Goal: Browse casually

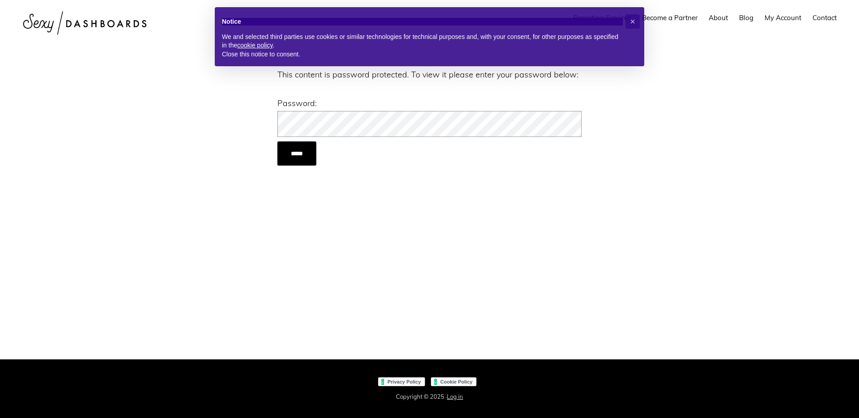
click at [277, 141] on input "*****" at bounding box center [296, 153] width 39 height 24
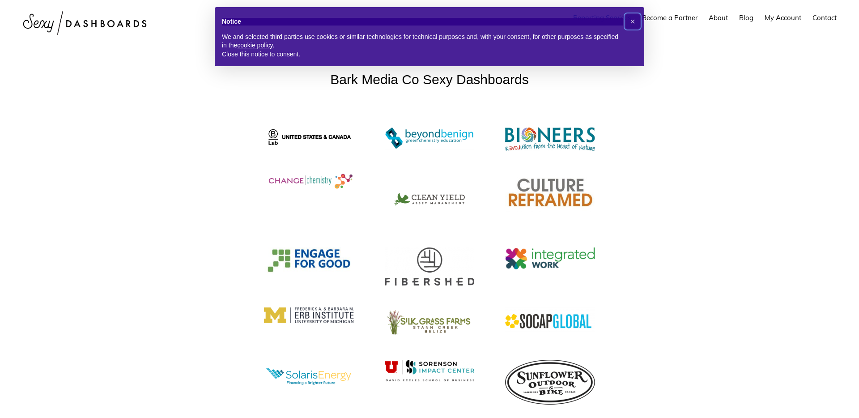
drag, startPoint x: 636, startPoint y: 19, endPoint x: 614, endPoint y: 28, distance: 23.3
click at [636, 19] on button "×" at bounding box center [632, 21] width 14 height 14
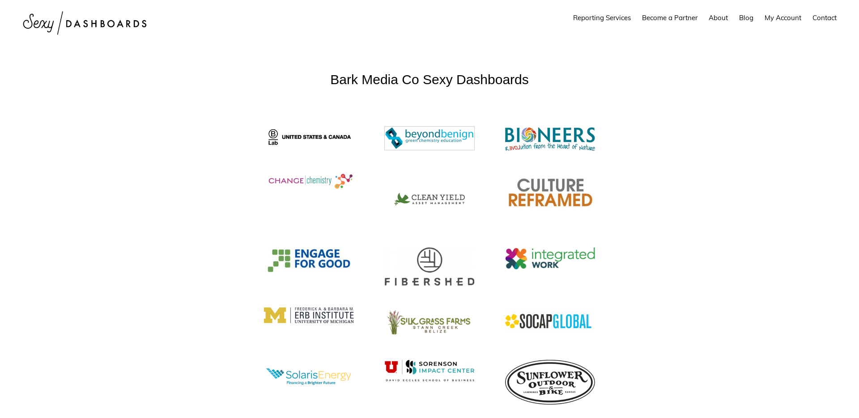
click at [428, 134] on img "Protected: Bark Media Co" at bounding box center [430, 138] width 90 height 23
click at [563, 132] on img "Protected: Bark Media Co" at bounding box center [550, 139] width 90 height 24
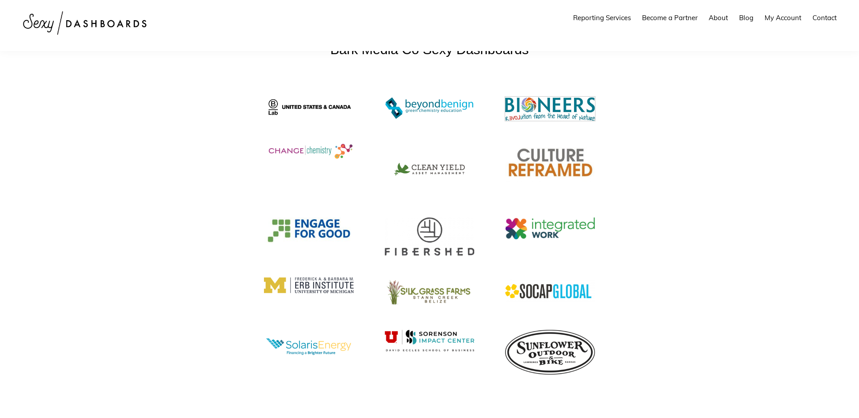
scroll to position [46, 0]
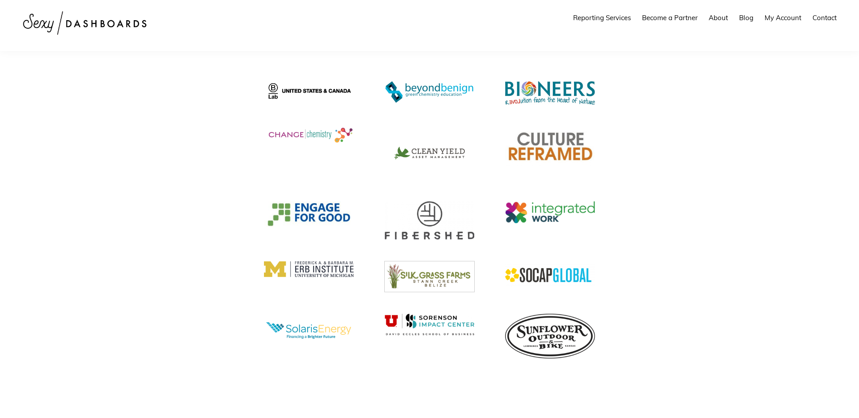
click at [435, 281] on img "Protected: Bark Media Co" at bounding box center [430, 276] width 90 height 30
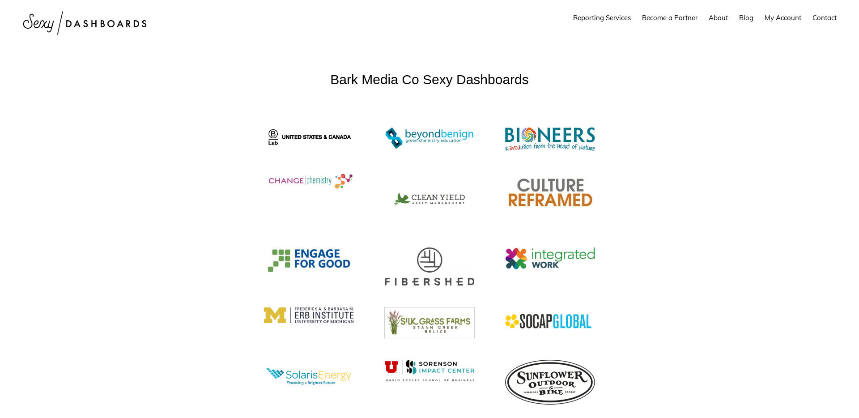
scroll to position [0, 0]
click at [440, 196] on img "Protected: Bark Media Co" at bounding box center [430, 199] width 90 height 52
click at [319, 177] on img "Protected: Bark Media Co" at bounding box center [309, 181] width 90 height 17
click at [328, 378] on img "Protected: Bark Media Co" at bounding box center [309, 375] width 90 height 30
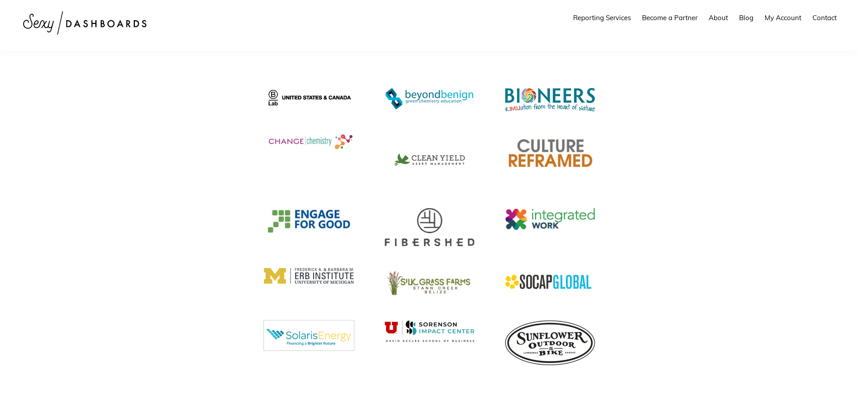
scroll to position [40, 0]
